Goal: Task Accomplishment & Management: Use online tool/utility

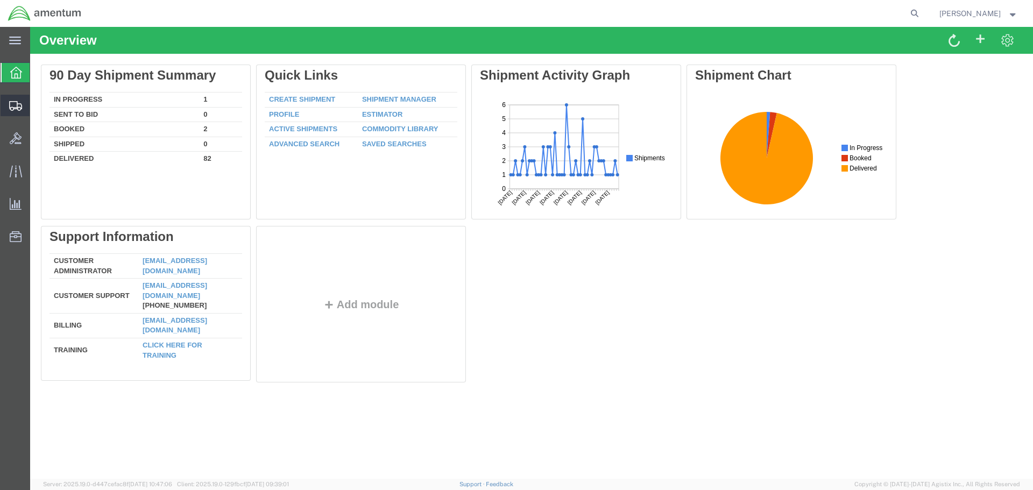
click at [0, 0] on span "Shipment Manager" at bounding box center [0, 0] width 0 height 0
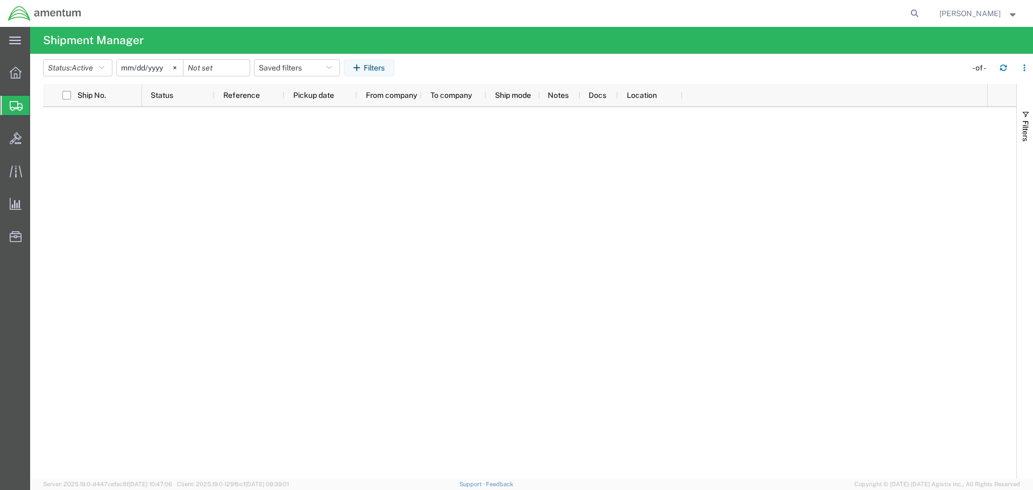
click at [0, 0] on span "Shipment Manager" at bounding box center [0, 0] width 0 height 0
click at [19, 81] on div at bounding box center [16, 73] width 30 height 22
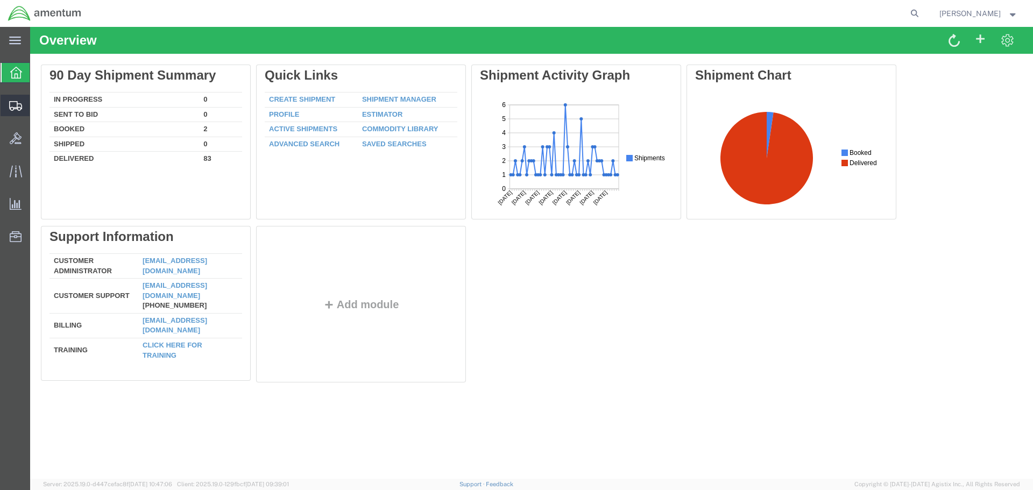
click at [17, 98] on div at bounding box center [16, 106] width 30 height 22
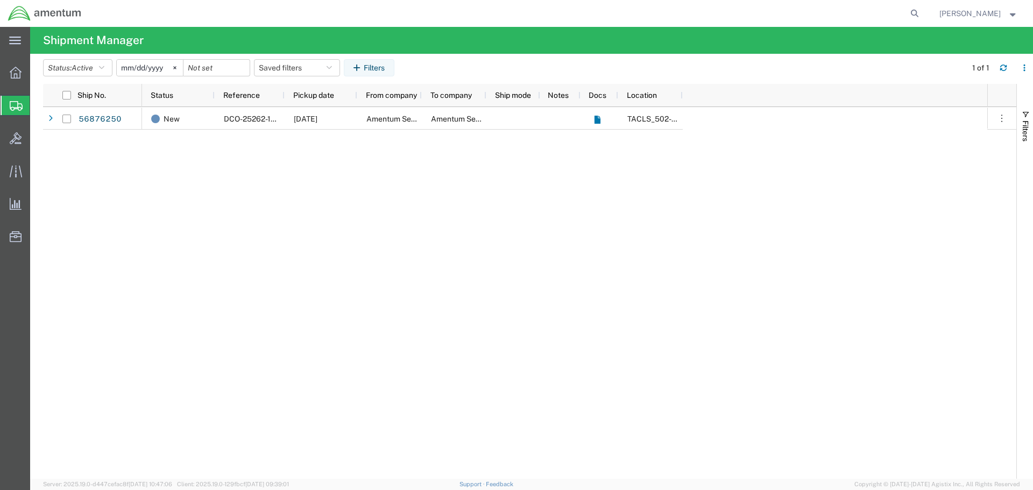
click at [0, 0] on span "Shipment Manager" at bounding box center [0, 0] width 0 height 0
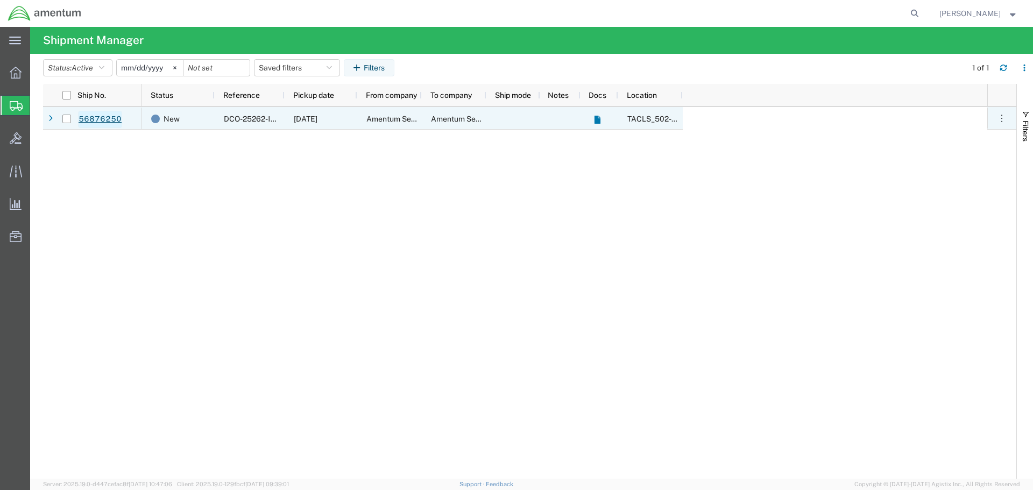
click at [104, 121] on link "56876250" at bounding box center [100, 119] width 44 height 17
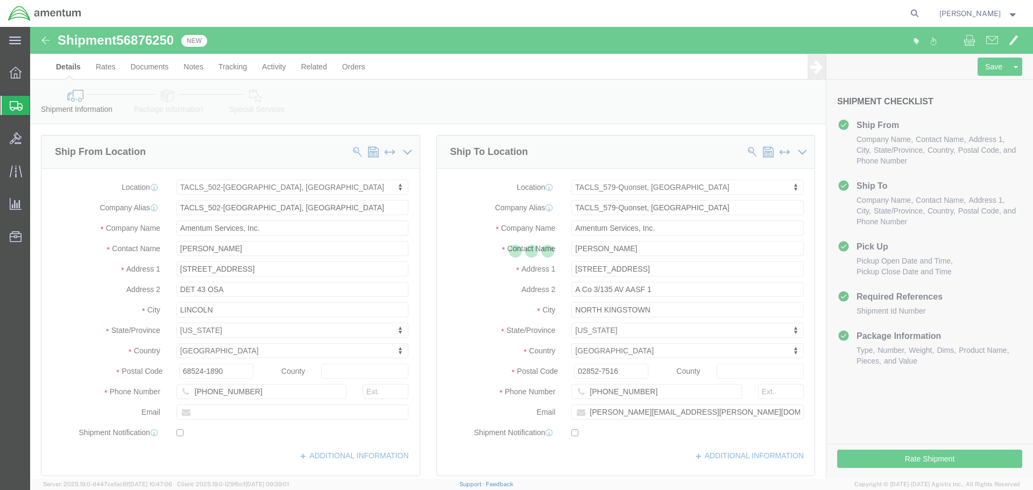
select select "42686"
select select "42701"
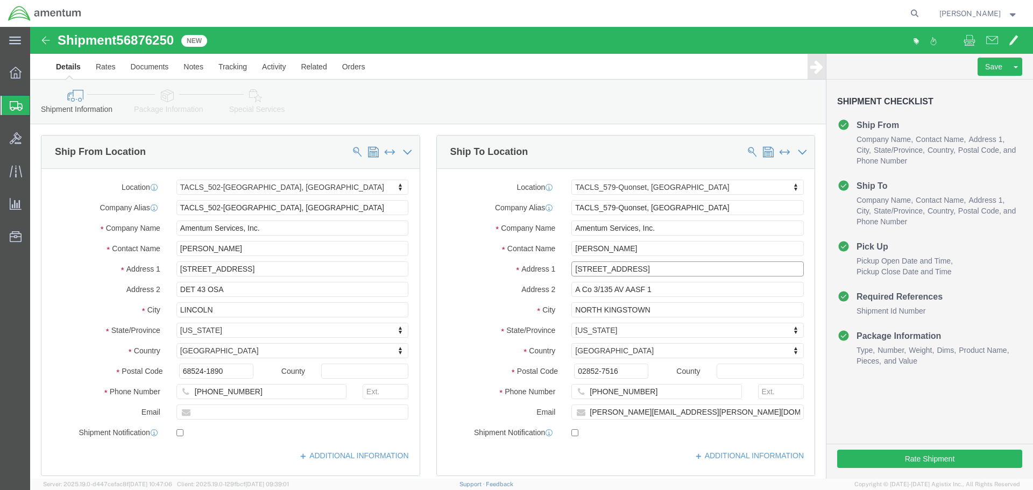
click input "[STREET_ADDRESS]"
click input "[GEOGRAPHIC_DATA]"
type input "P"
type input "87 HartfordAVN"
select select
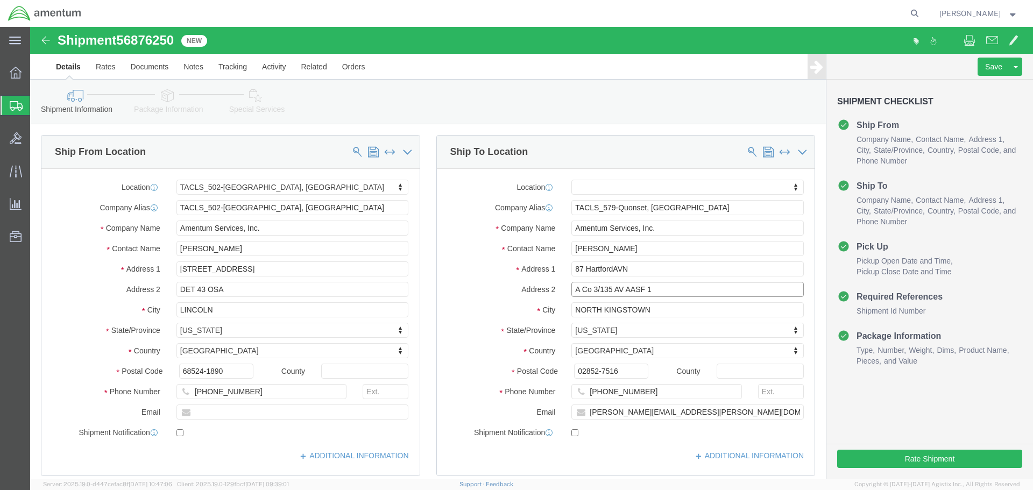
drag, startPoint x: 620, startPoint y: 262, endPoint x: 542, endPoint y: 266, distance: 78.7
click input "A Co 3/135 AV AASF 1"
drag, startPoint x: 618, startPoint y: 283, endPoint x: 529, endPoint y: 285, distance: 89.4
click div "NORTH KINGSTOWN"
type input "Wakefield"
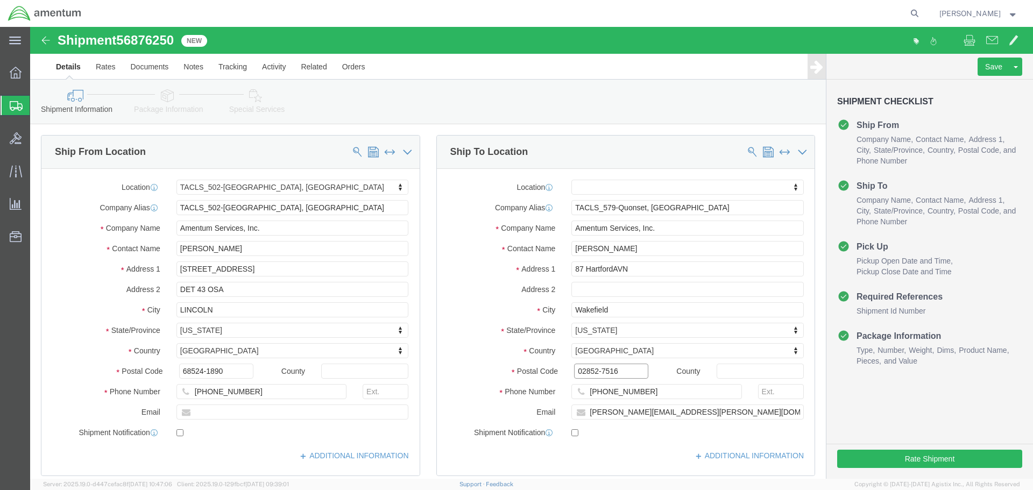
select select
drag, startPoint x: 586, startPoint y: 343, endPoint x: 541, endPoint y: 344, distance: 45.2
click input "02852-7516"
type input "02879"
select select
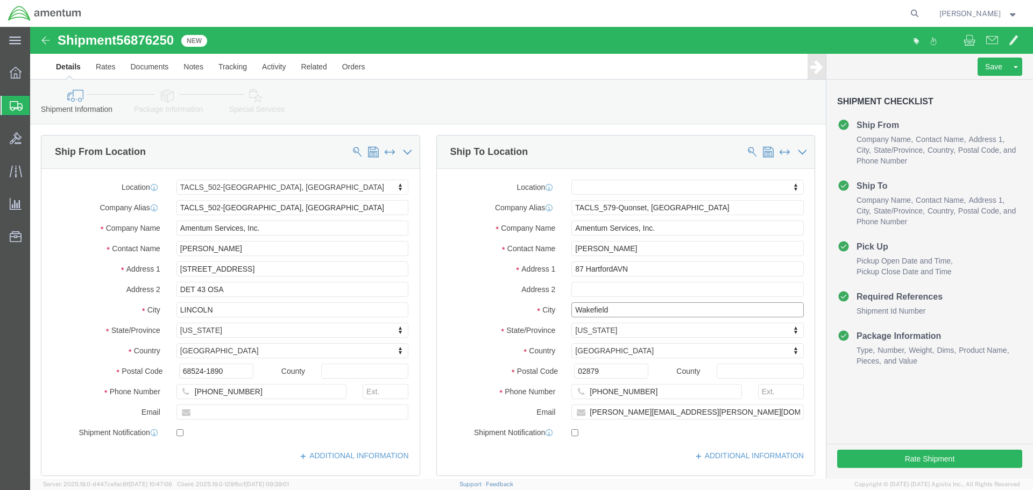
click input "Wakefield"
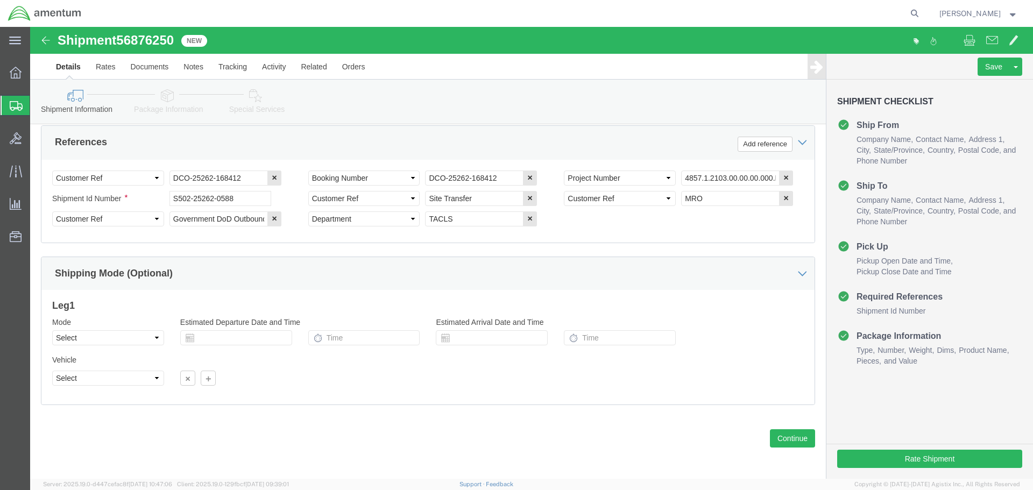
scroll to position [513, 0]
click button "Continue"
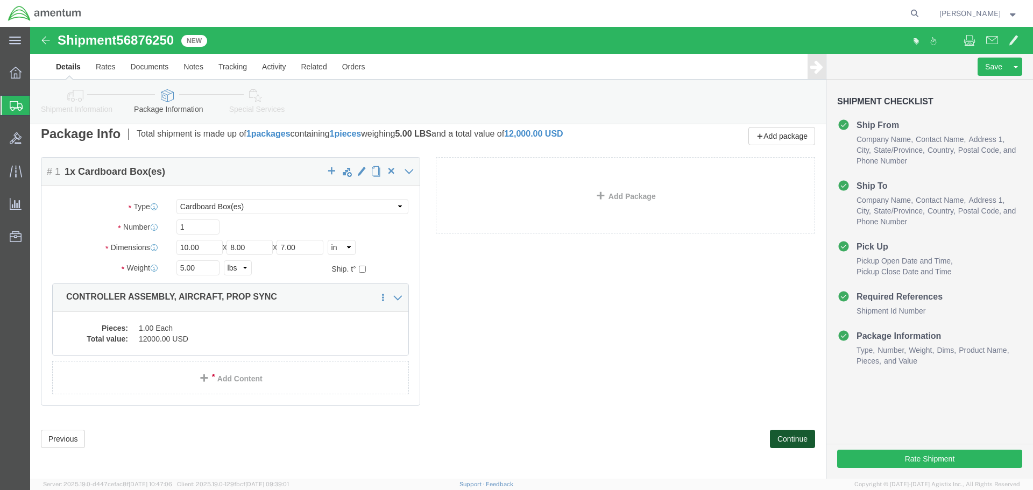
scroll to position [10, 0]
click button "Continue"
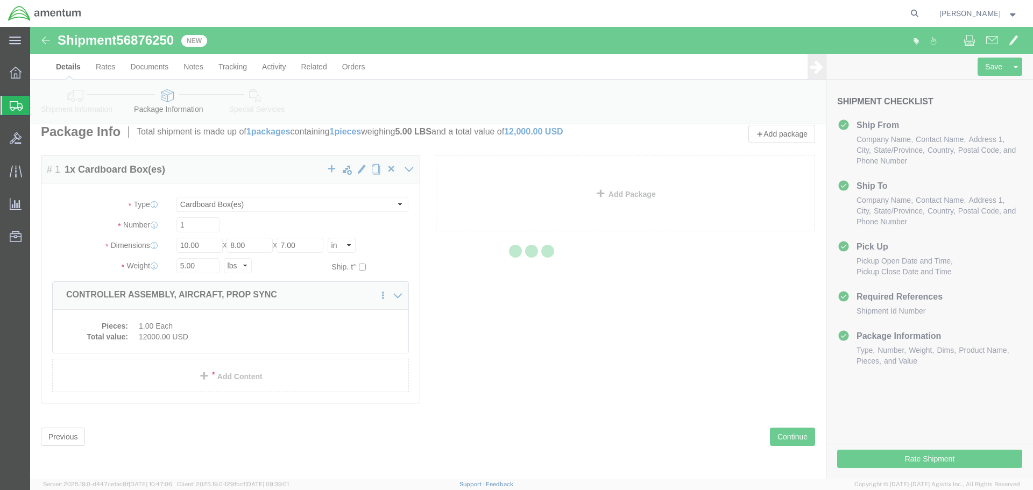
select select
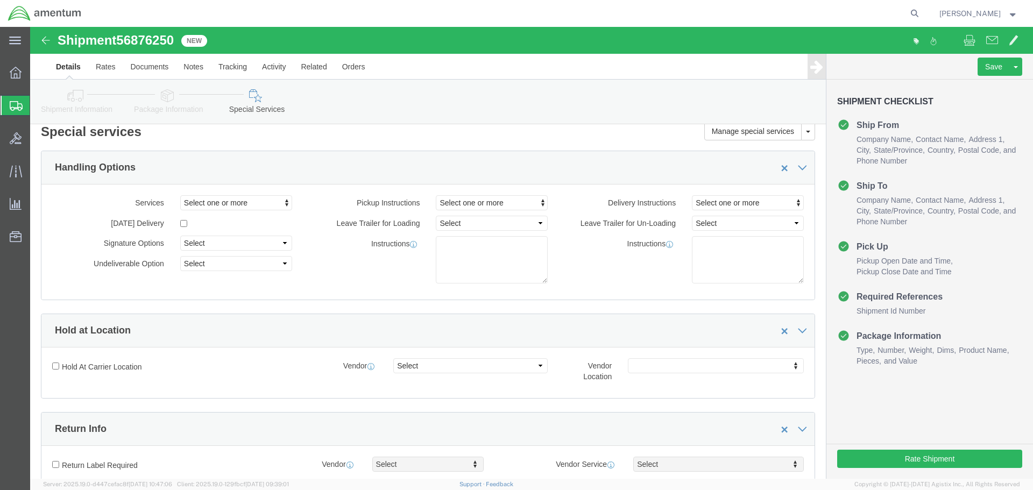
select select "DEPARTMENT"
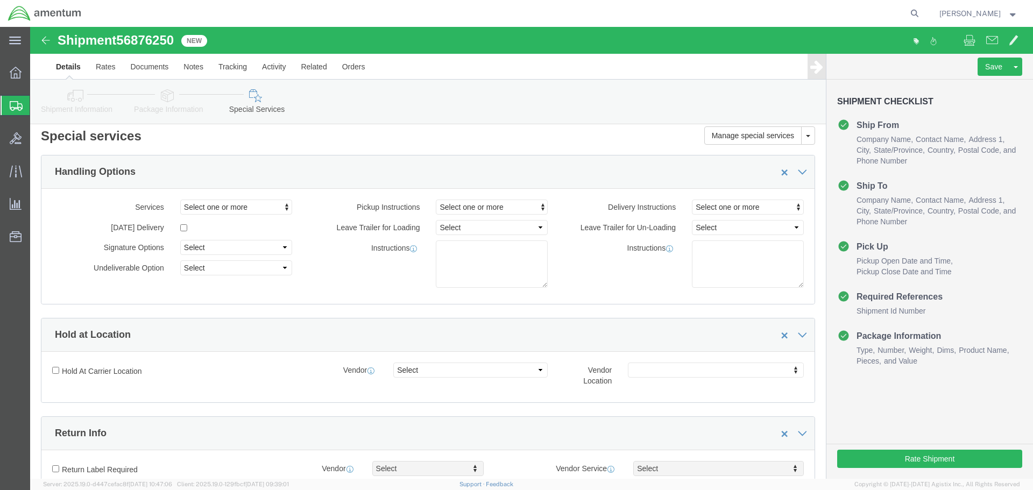
scroll to position [0, 0]
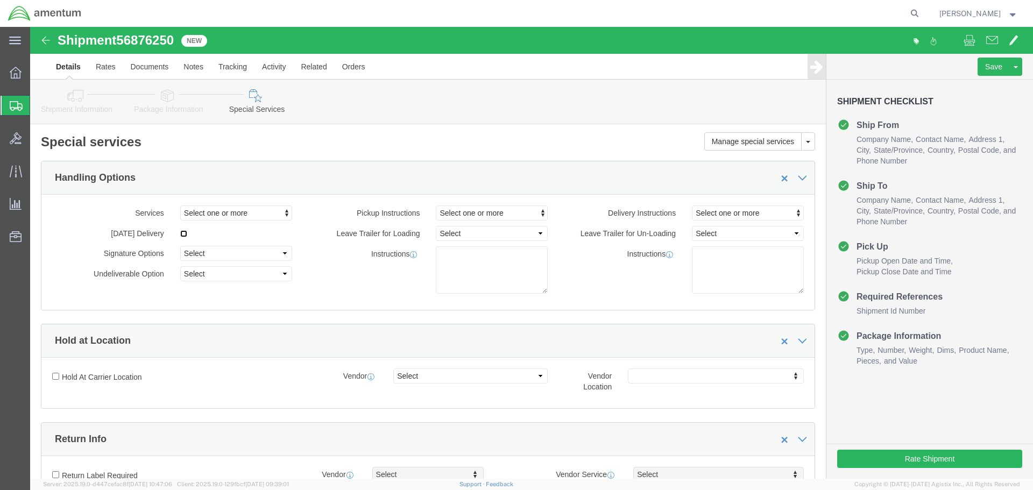
click input "checkbox"
checkbox input "true"
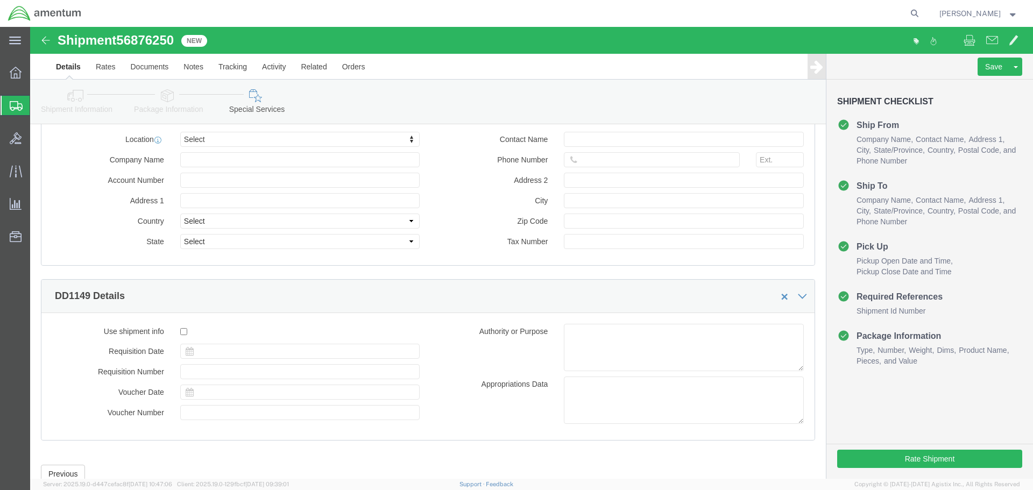
scroll to position [1095, 0]
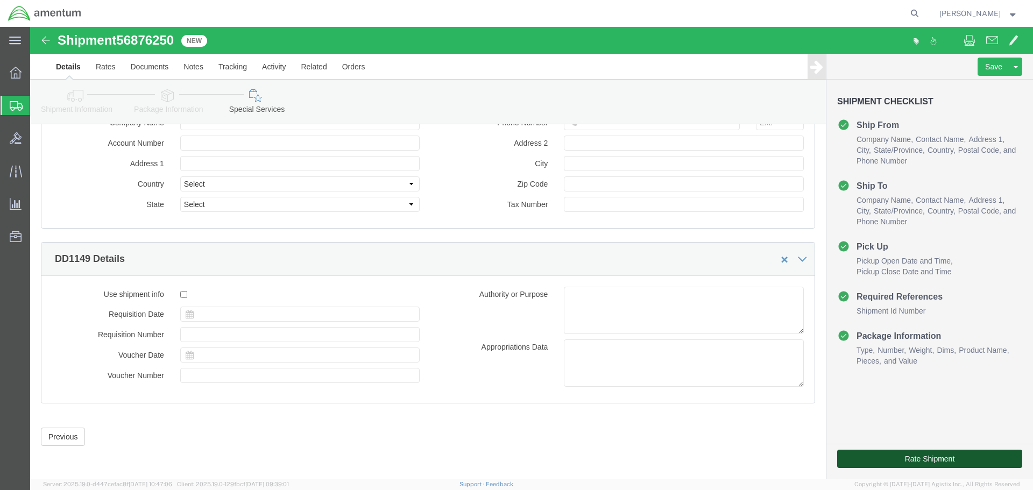
click button "Rate Shipment"
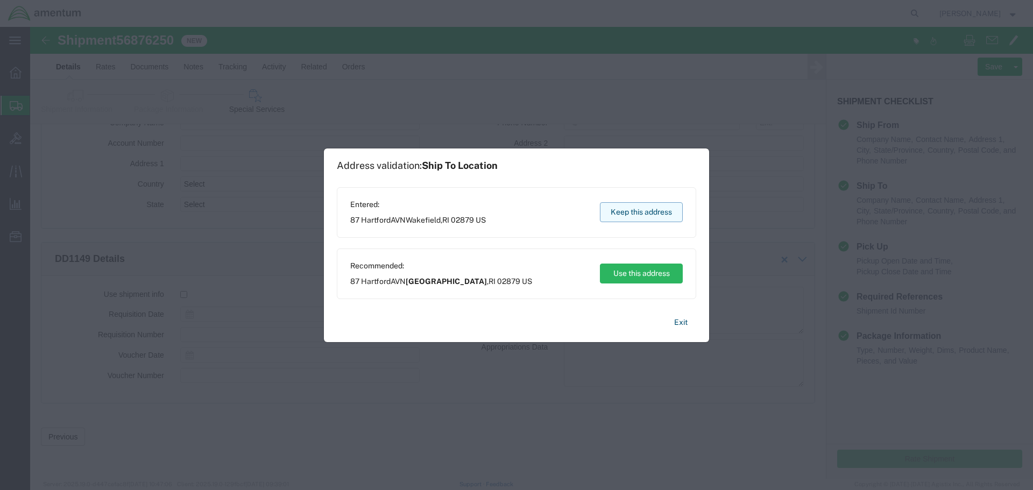
click at [637, 213] on button "Keep this address" at bounding box center [641, 212] width 83 height 20
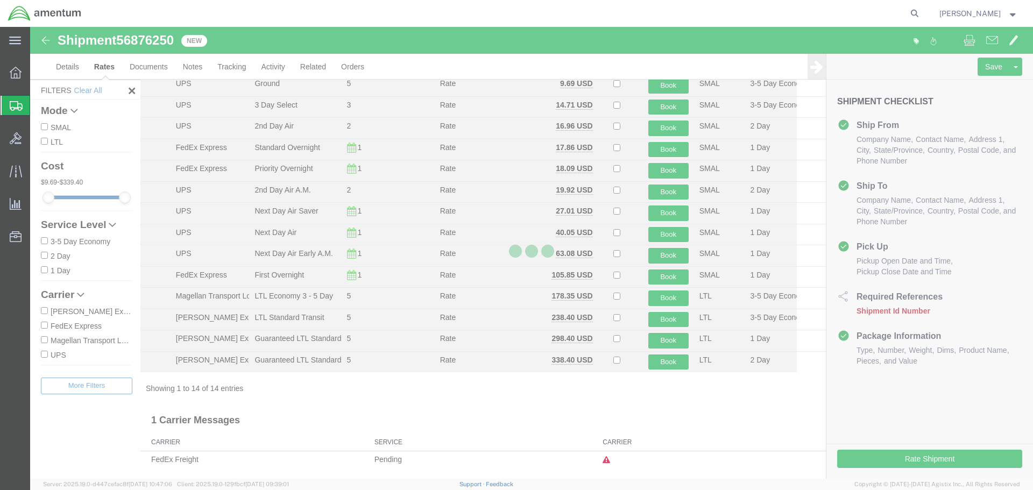
scroll to position [46, 0]
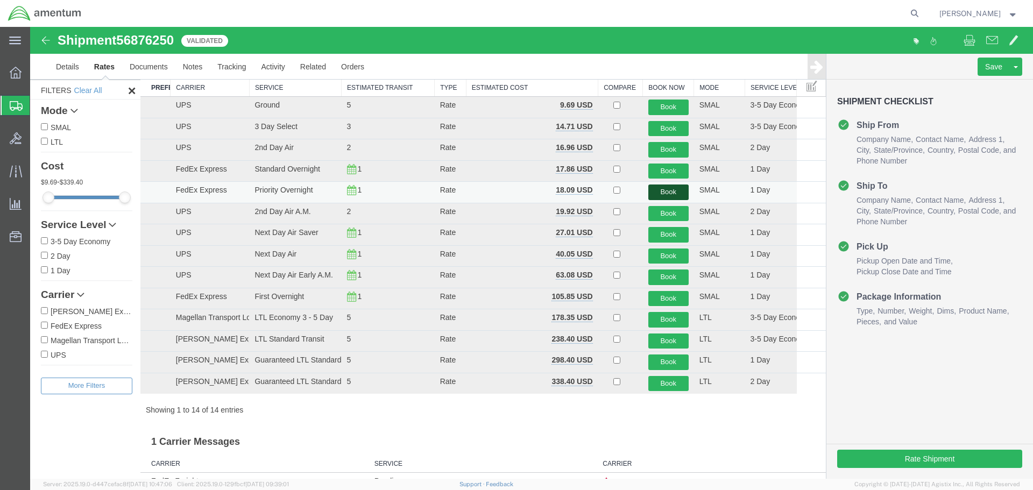
click at [653, 193] on button "Book" at bounding box center [668, 193] width 40 height 16
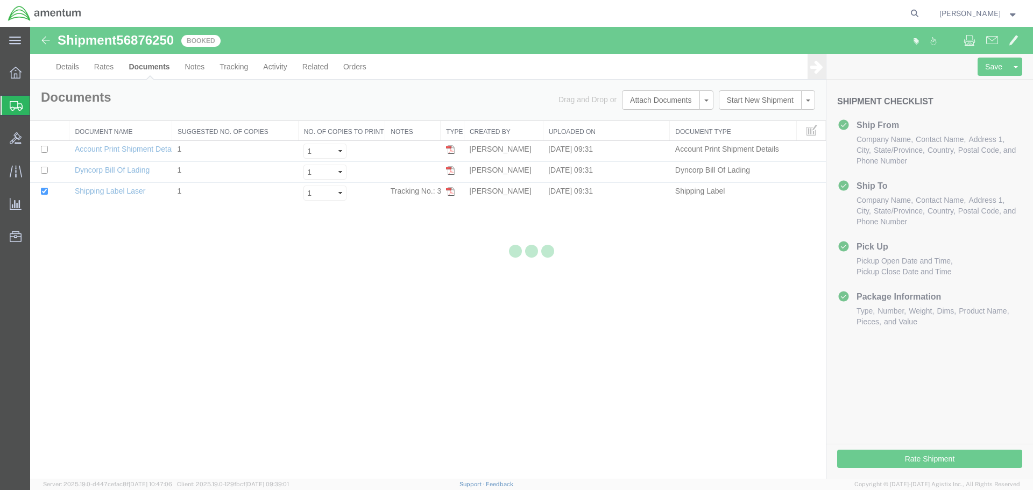
scroll to position [0, 0]
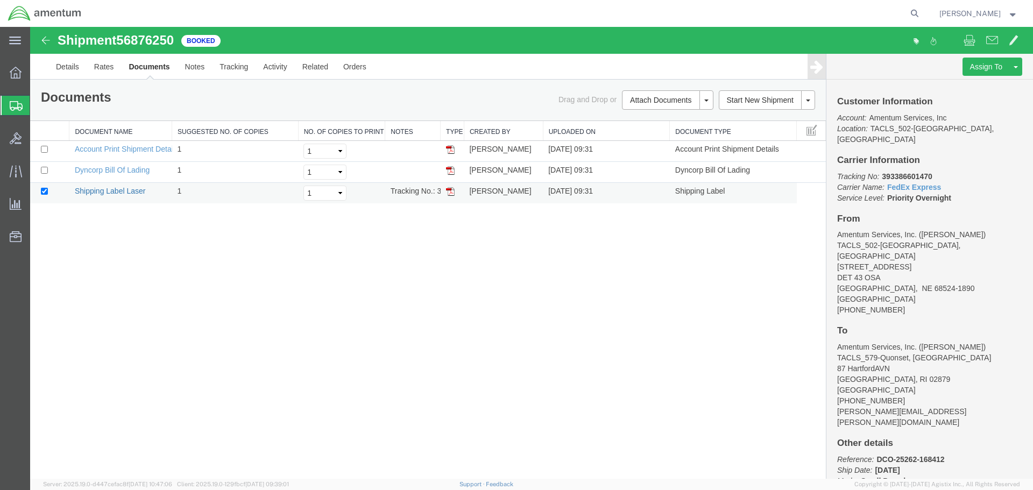
click at [91, 191] on link "Shipping Label Laser" at bounding box center [110, 191] width 71 height 9
click at [130, 169] on link "Dyncorp Bill Of Lading" at bounding box center [112, 170] width 75 height 9
click at [117, 150] on link "Account Print Shipment Details" at bounding box center [127, 149] width 104 height 9
click at [74, 70] on link "Details" at bounding box center [67, 67] width 38 height 26
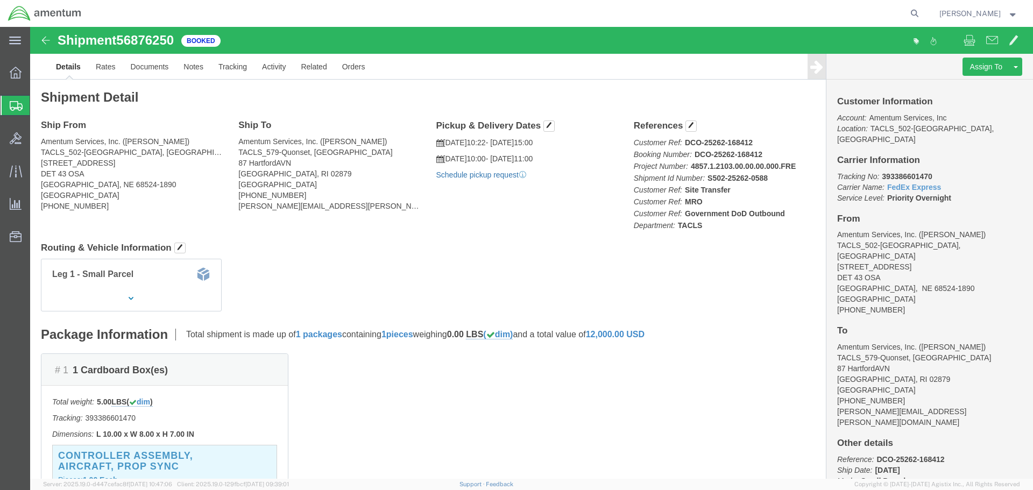
click link "Schedule pickup request"
click at [970, 13] on span "[PERSON_NAME]" at bounding box center [970, 14] width 61 height 12
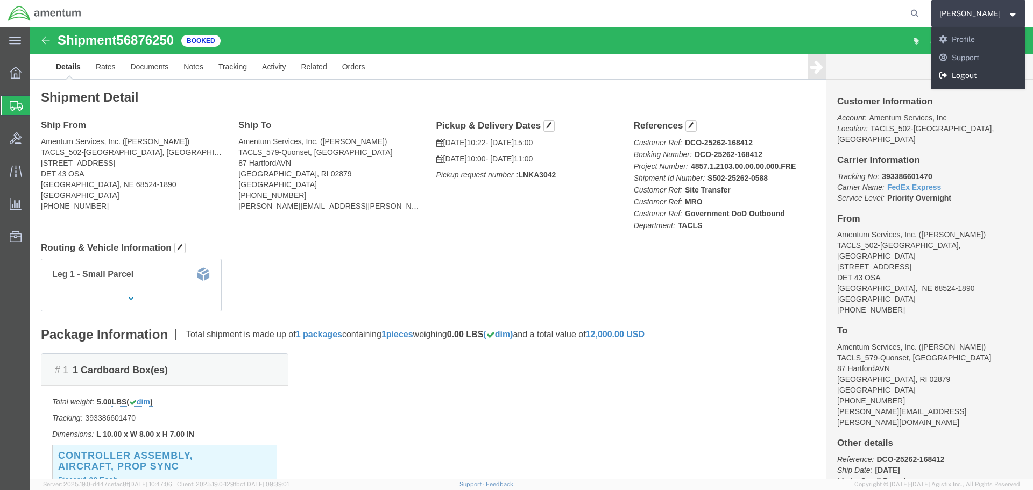
click at [974, 73] on link "Logout" at bounding box center [979, 76] width 95 height 18
